Goal: Information Seeking & Learning: Learn about a topic

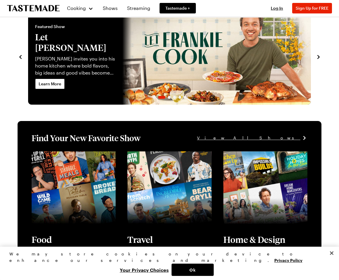
scroll to position [2, 0]
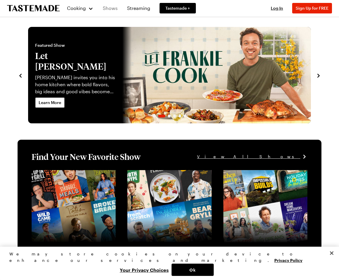
click at [108, 3] on link "Shows" at bounding box center [110, 8] width 22 height 16
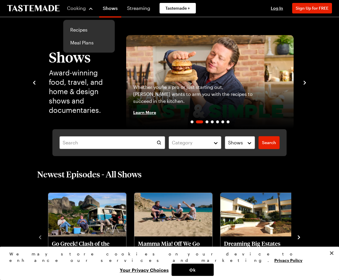
click at [85, 13] on button "Cooking" at bounding box center [80, 8] width 27 height 14
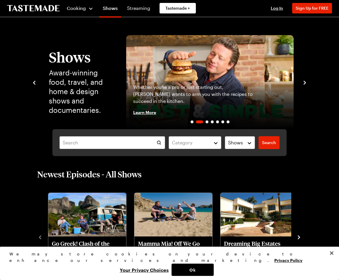
click at [85, 13] on button "Cooking" at bounding box center [80, 8] width 27 height 14
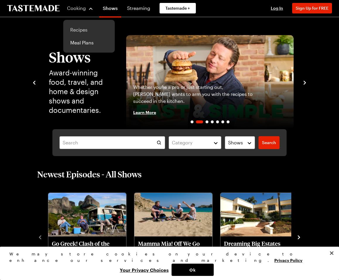
click at [82, 28] on link "Recipes" at bounding box center [89, 29] width 44 height 13
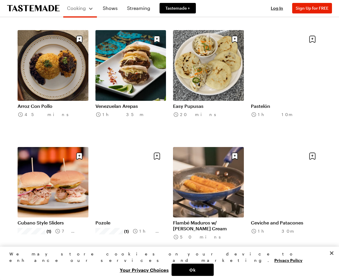
scroll to position [251, 0]
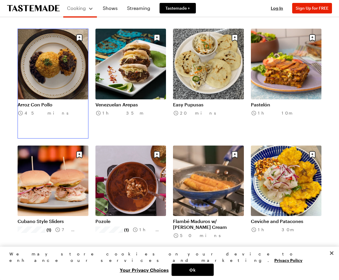
click at [67, 102] on link "Arroz Con Pollo" at bounding box center [53, 105] width 71 height 6
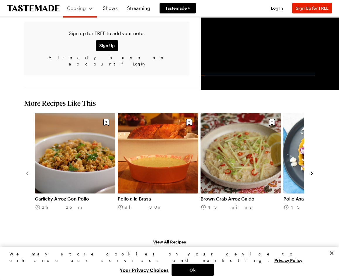
scroll to position [696, 0]
